Goal: Task Accomplishment & Management: Use online tool/utility

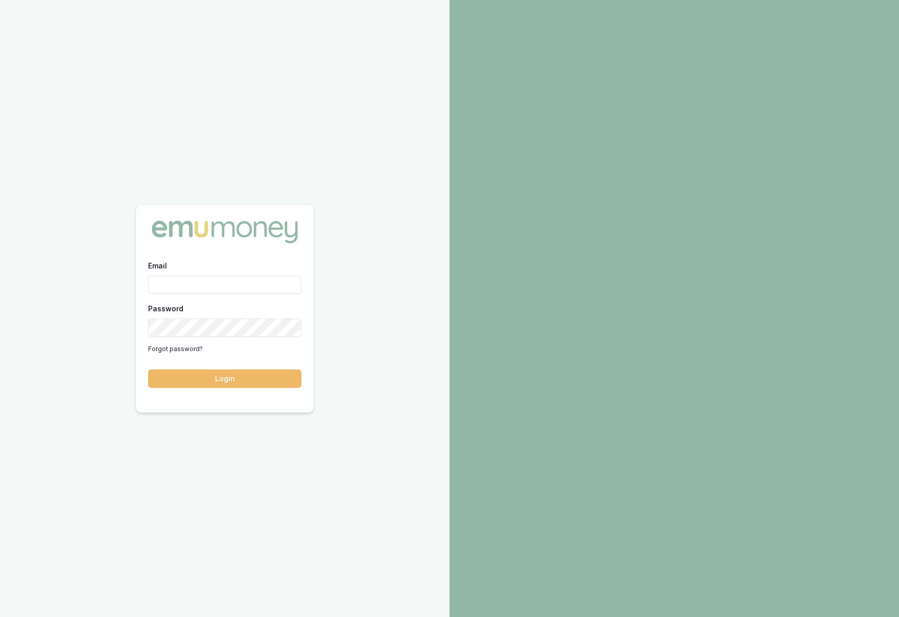
type input "krish.babu@emumoney.com.au"
click at [236, 376] on button "Login" at bounding box center [224, 379] width 153 height 18
type input "[PERSON_NAME][EMAIL_ADDRESS][DOMAIN_NAME]"
click at [252, 380] on button "Login" at bounding box center [224, 379] width 153 height 18
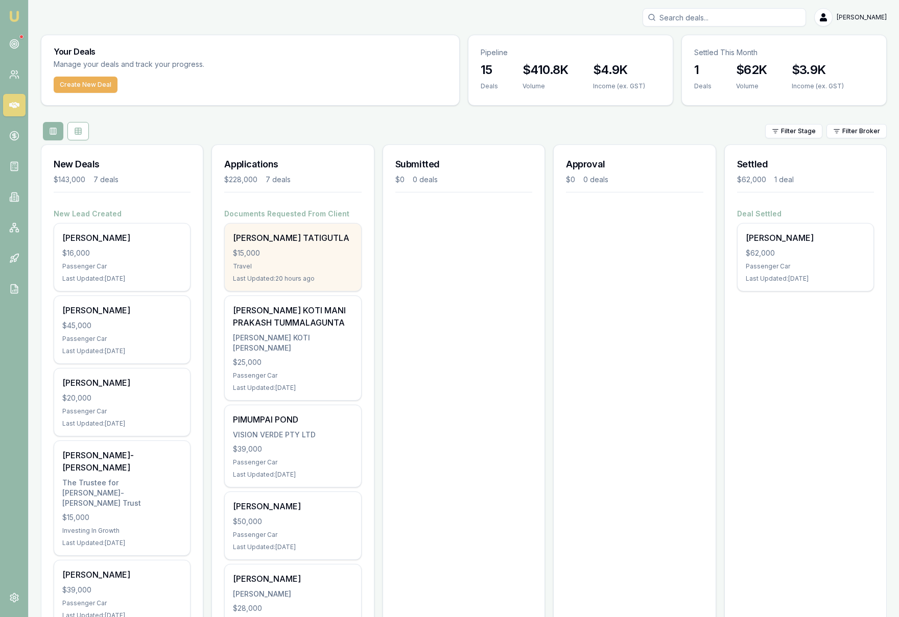
click at [341, 254] on div "$15,000" at bounding box center [293, 253] width 120 height 10
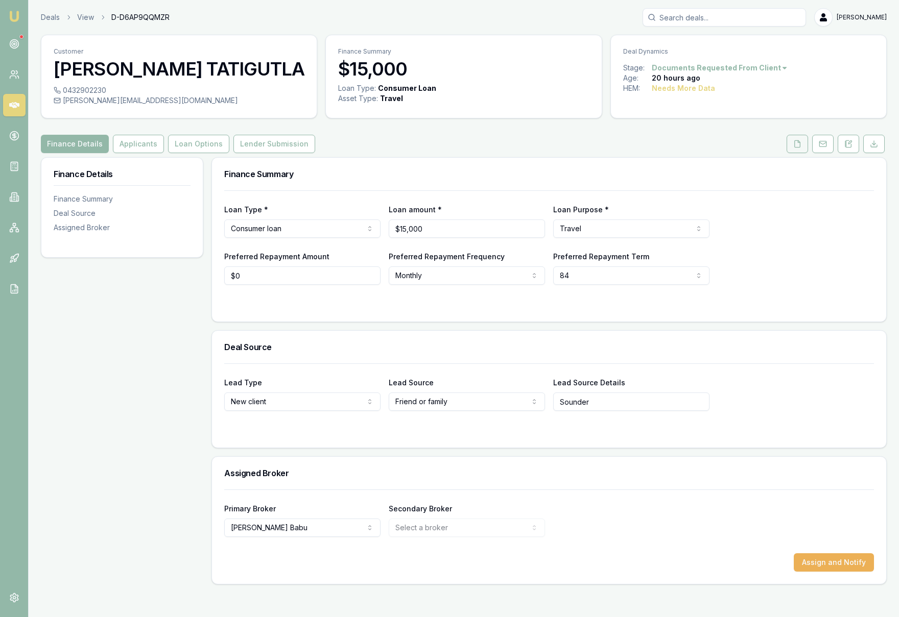
click at [802, 147] on button at bounding box center [797, 144] width 21 height 18
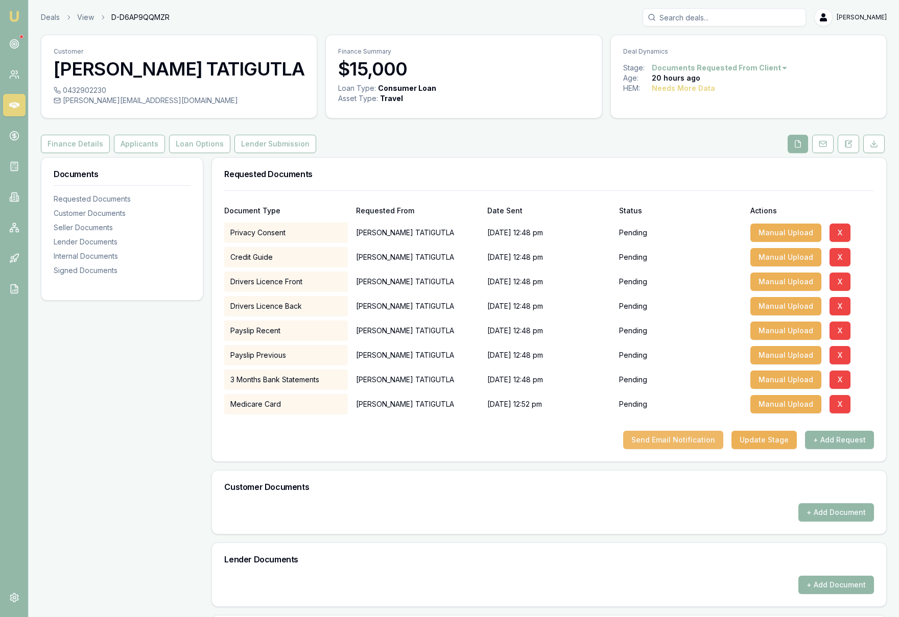
click at [687, 440] on button "Send Email Notification" at bounding box center [673, 440] width 100 height 18
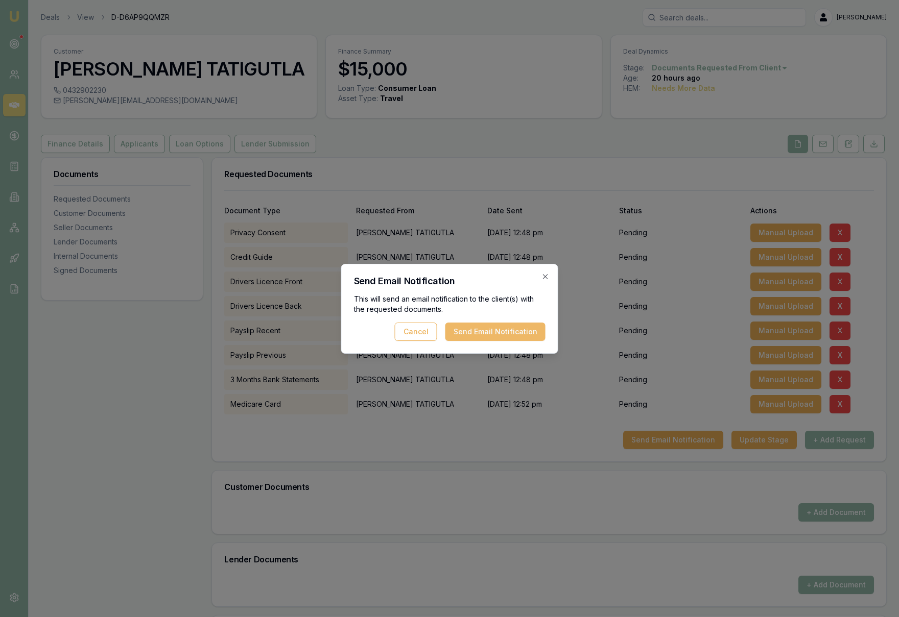
click at [484, 330] on button "Send Email Notification" at bounding box center [495, 332] width 100 height 18
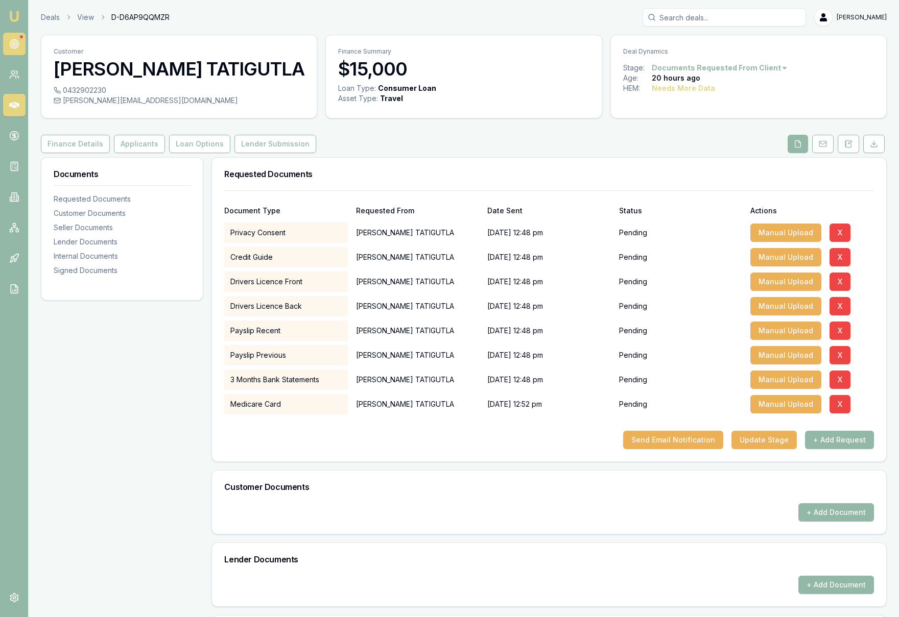
click at [17, 42] on icon at bounding box center [14, 44] width 10 height 10
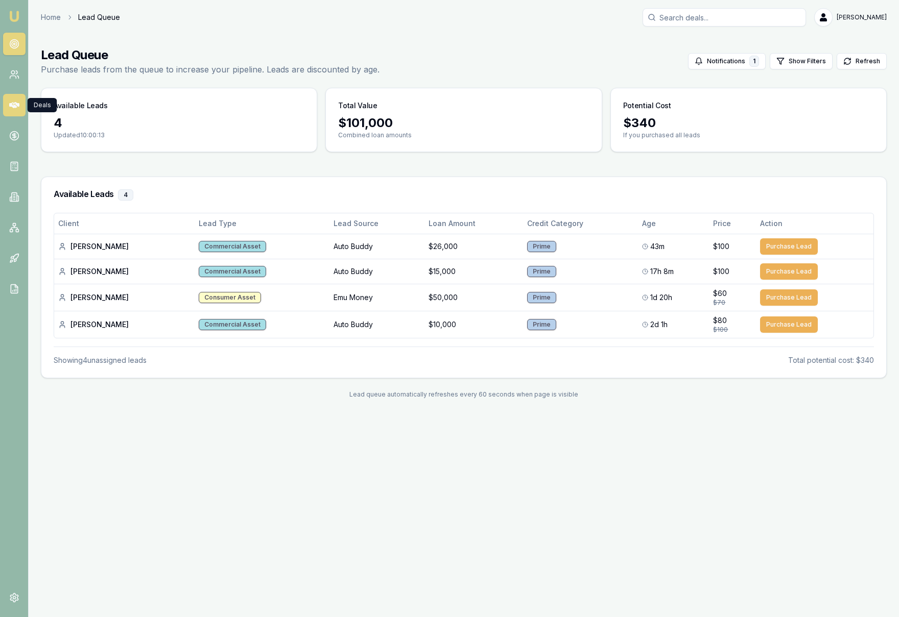
click at [8, 110] on link at bounding box center [14, 105] width 22 height 22
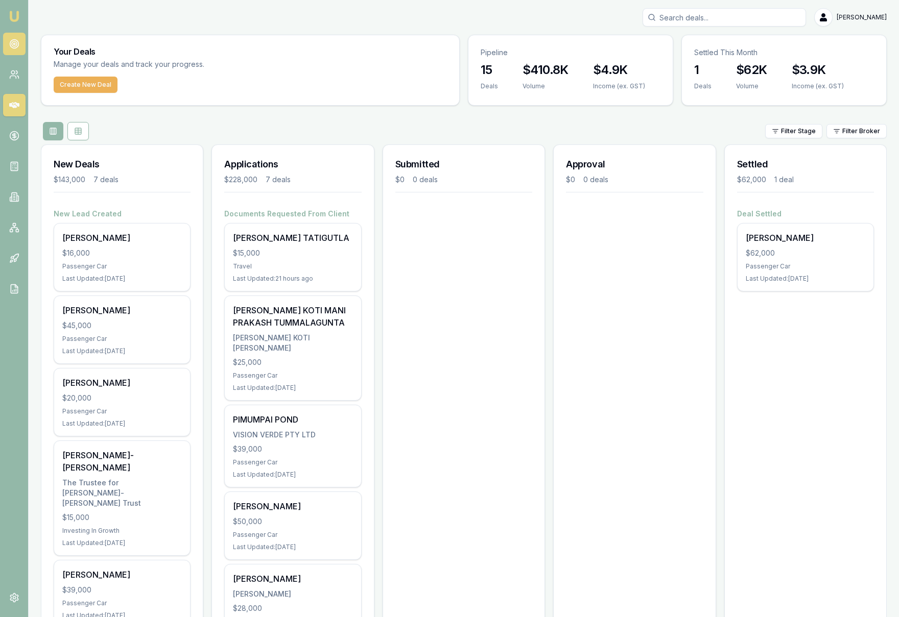
click at [14, 40] on icon at bounding box center [14, 44] width 10 height 10
